Goal: Entertainment & Leisure: Consume media (video, audio)

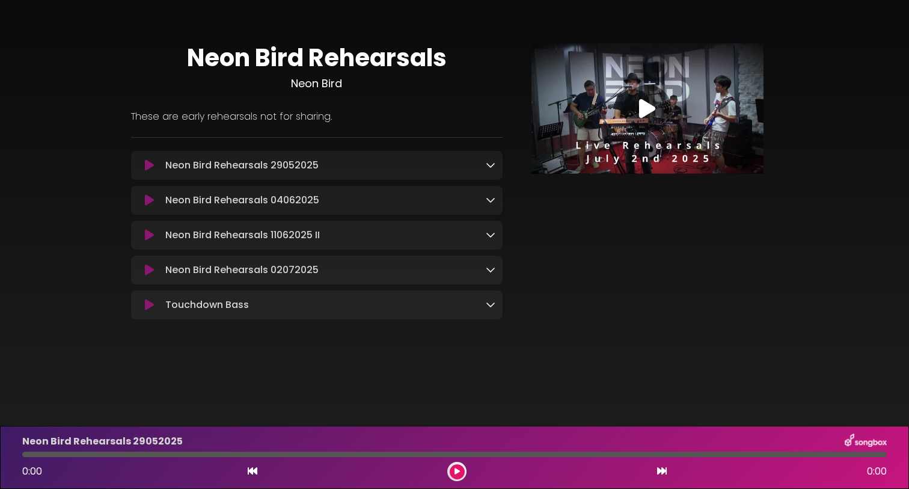
click at [32, 199] on div "Neon Bird Rehearsals Neon Bird These are early rehearsals not for sharing." at bounding box center [454, 176] width 909 height 325
click at [658, 111] on div at bounding box center [647, 109] width 48 height 48
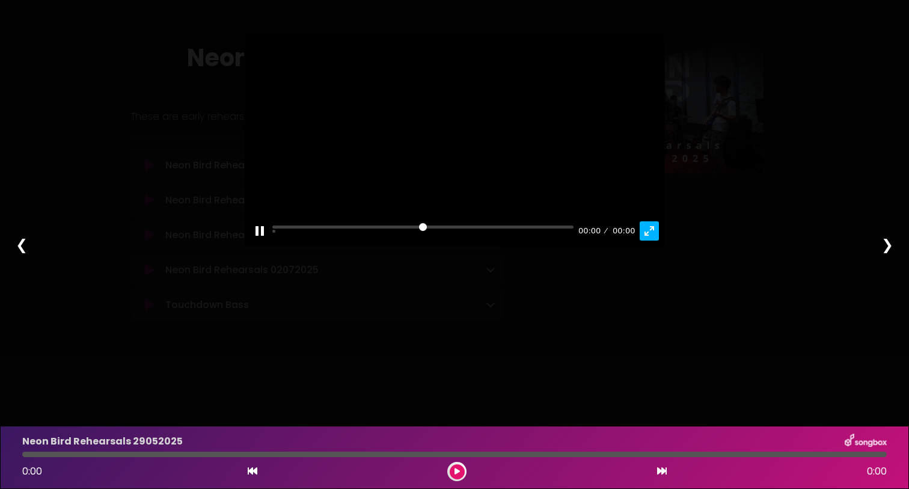
click at [646, 233] on button "Exit fullscreen Enter fullscreen" at bounding box center [649, 230] width 19 height 19
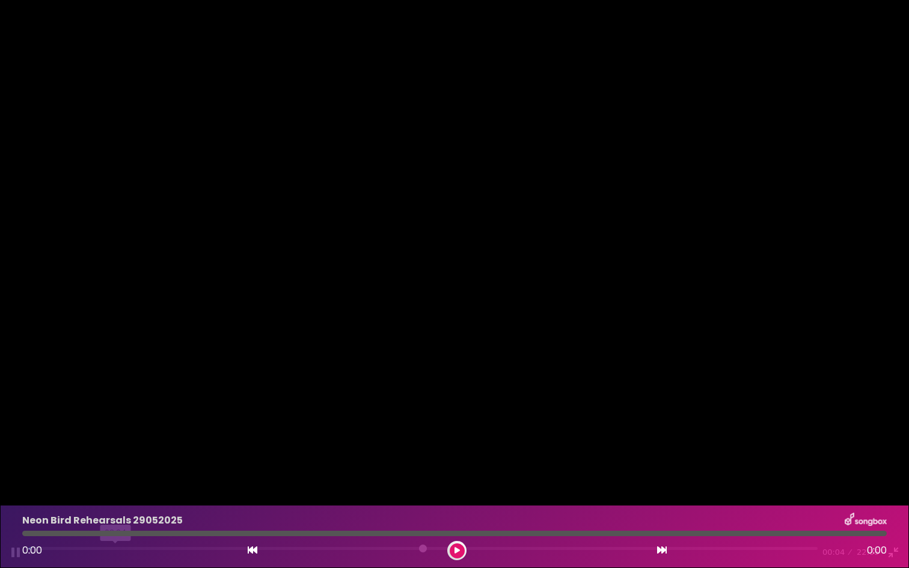
click at [115, 488] on input "Seek" at bounding box center [422, 552] width 789 height 11
click at [198, 488] on input "Seek" at bounding box center [422, 552] width 789 height 11
click at [274, 488] on input "Seek" at bounding box center [422, 552] width 789 height 11
click at [292, 488] on input "Seek" at bounding box center [422, 552] width 789 height 11
click at [360, 488] on input "Seek" at bounding box center [422, 552] width 789 height 11
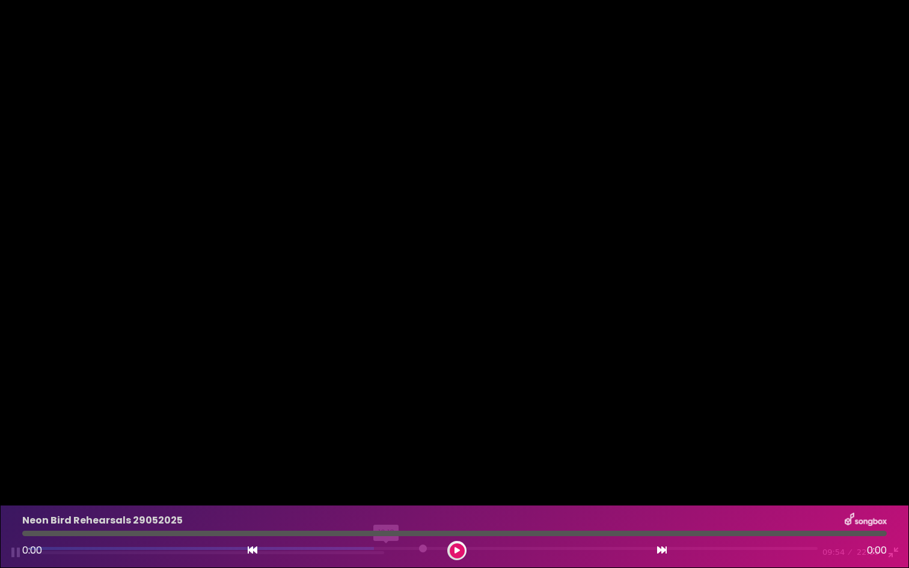
click at [387, 488] on input "Seek" at bounding box center [422, 552] width 789 height 11
click at [439, 488] on input "Seek" at bounding box center [422, 552] width 789 height 11
click at [519, 488] on input "Seek" at bounding box center [422, 552] width 789 height 11
click at [761, 488] on input "Seek" at bounding box center [422, 552] width 789 height 11
click at [723, 488] on div "Pause Play % buffered 19:56 21:03 22:35 Exit fullscreen Enter fullscreen" at bounding box center [454, 545] width 909 height 46
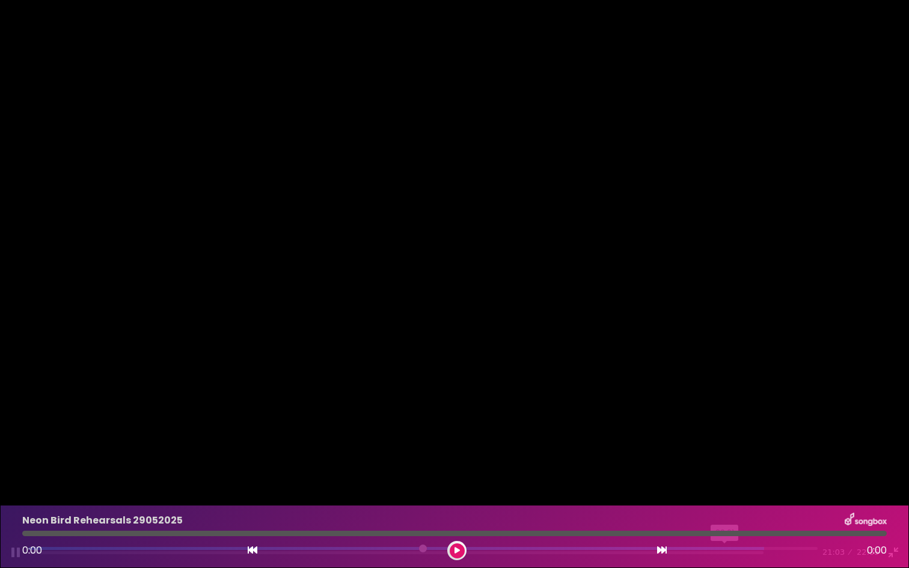
click at [726, 488] on input "Seek" at bounding box center [422, 552] width 789 height 11
click at [711, 488] on input "Seek" at bounding box center [422, 552] width 789 height 11
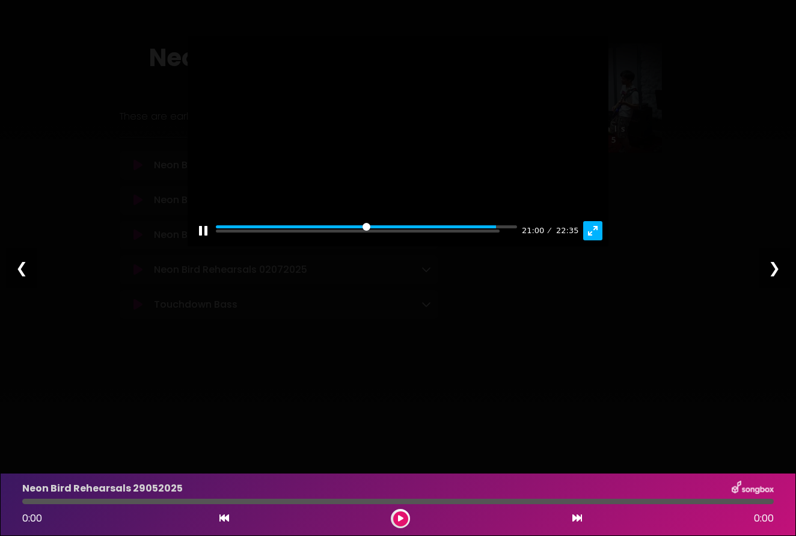
click at [592, 240] on button "Exit fullscreen Enter fullscreen" at bounding box center [592, 230] width 19 height 19
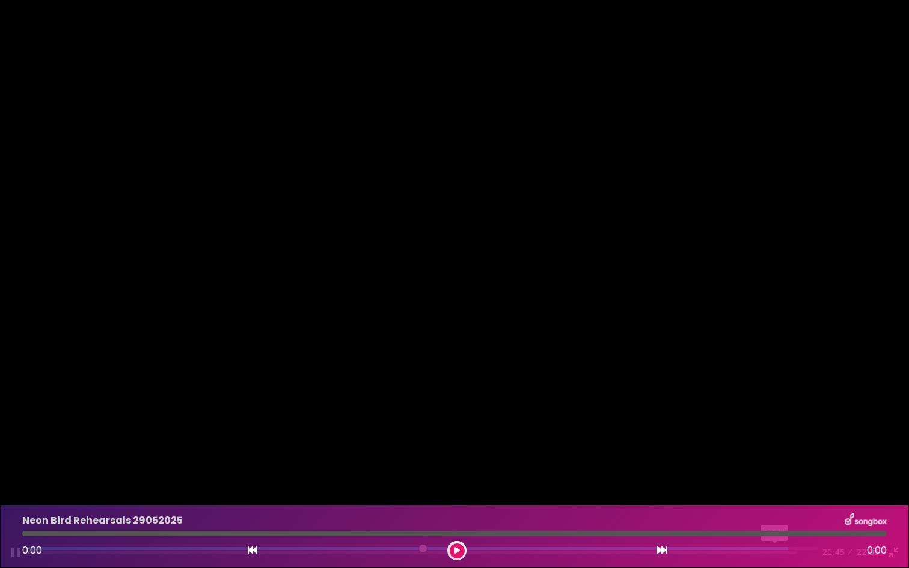
click at [776, 488] on input "Seek" at bounding box center [422, 552] width 789 height 11
click at [780, 488] on input "Seek" at bounding box center [422, 552] width 789 height 11
click at [770, 488] on input "Seek" at bounding box center [422, 552] width 789 height 11
click at [13, 488] on button "Pause Play" at bounding box center [15, 552] width 19 height 19
click at [895, 488] on button "Exit fullscreen Enter fullscreen" at bounding box center [893, 552] width 19 height 19
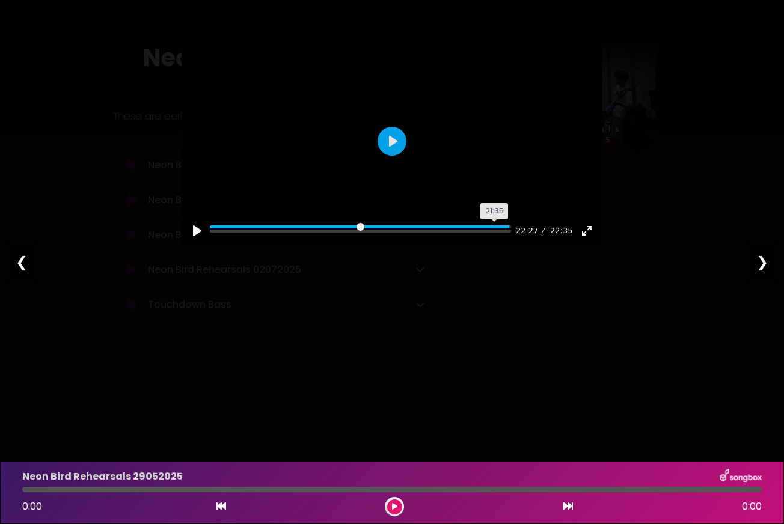
click at [495, 237] on input "Seek" at bounding box center [360, 230] width 301 height 11
click at [199, 240] on button "Pause Play" at bounding box center [197, 230] width 19 height 19
click at [492, 237] on input "Seek" at bounding box center [360, 230] width 301 height 11
click at [365, 167] on div at bounding box center [392, 141] width 421 height 210
click at [389, 156] on button "Play" at bounding box center [392, 141] width 29 height 29
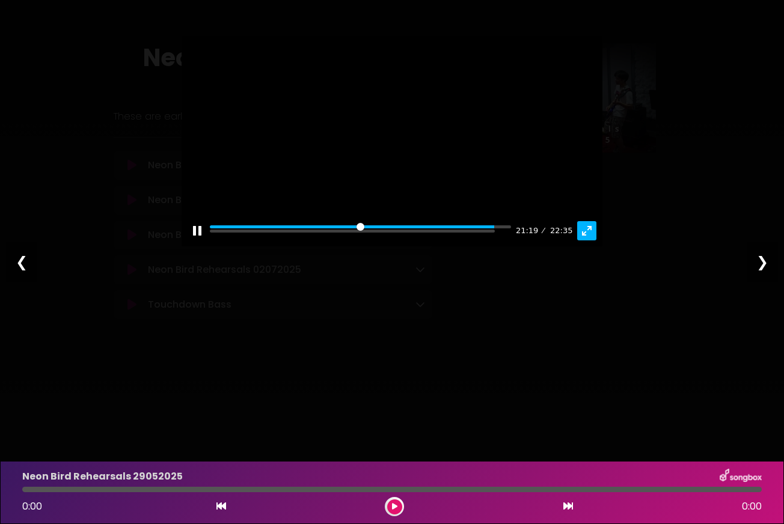
click at [586, 240] on button "Exit fullscreen Enter fullscreen" at bounding box center [586, 230] width 19 height 19
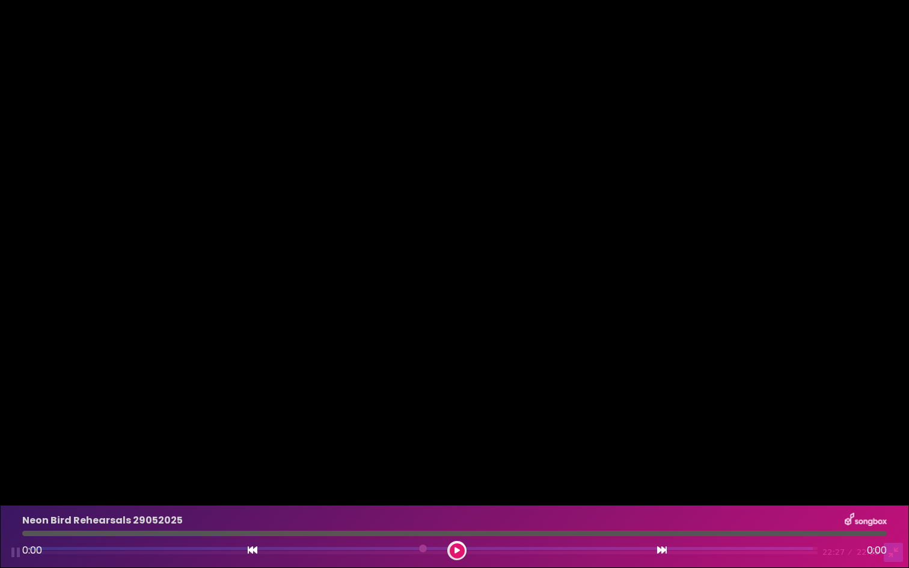
click at [892, 488] on button "Exit fullscreen Enter fullscreen" at bounding box center [893, 552] width 19 height 19
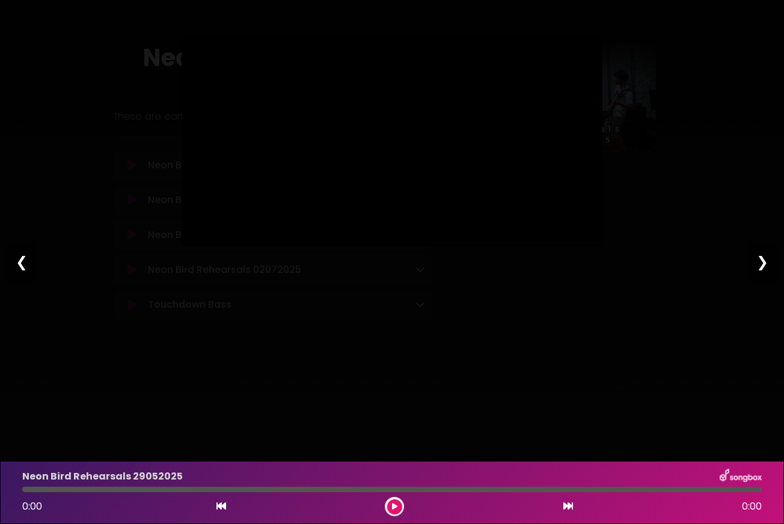
type input "*****"
click at [616, 329] on div "Pause Play % buffered 19:17 22:33 22:35 Exit fullscreen Enter fullscreen Play ❮…" at bounding box center [392, 262] width 784 height 524
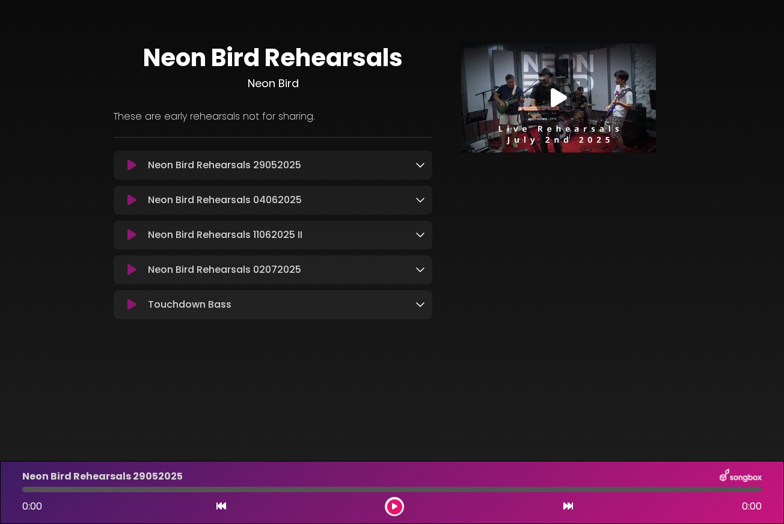
click at [299, 386] on body "× Neon Bird Rehearsals Neon Bird" at bounding box center [392, 262] width 784 height 524
